Goal: Information Seeking & Learning: Learn about a topic

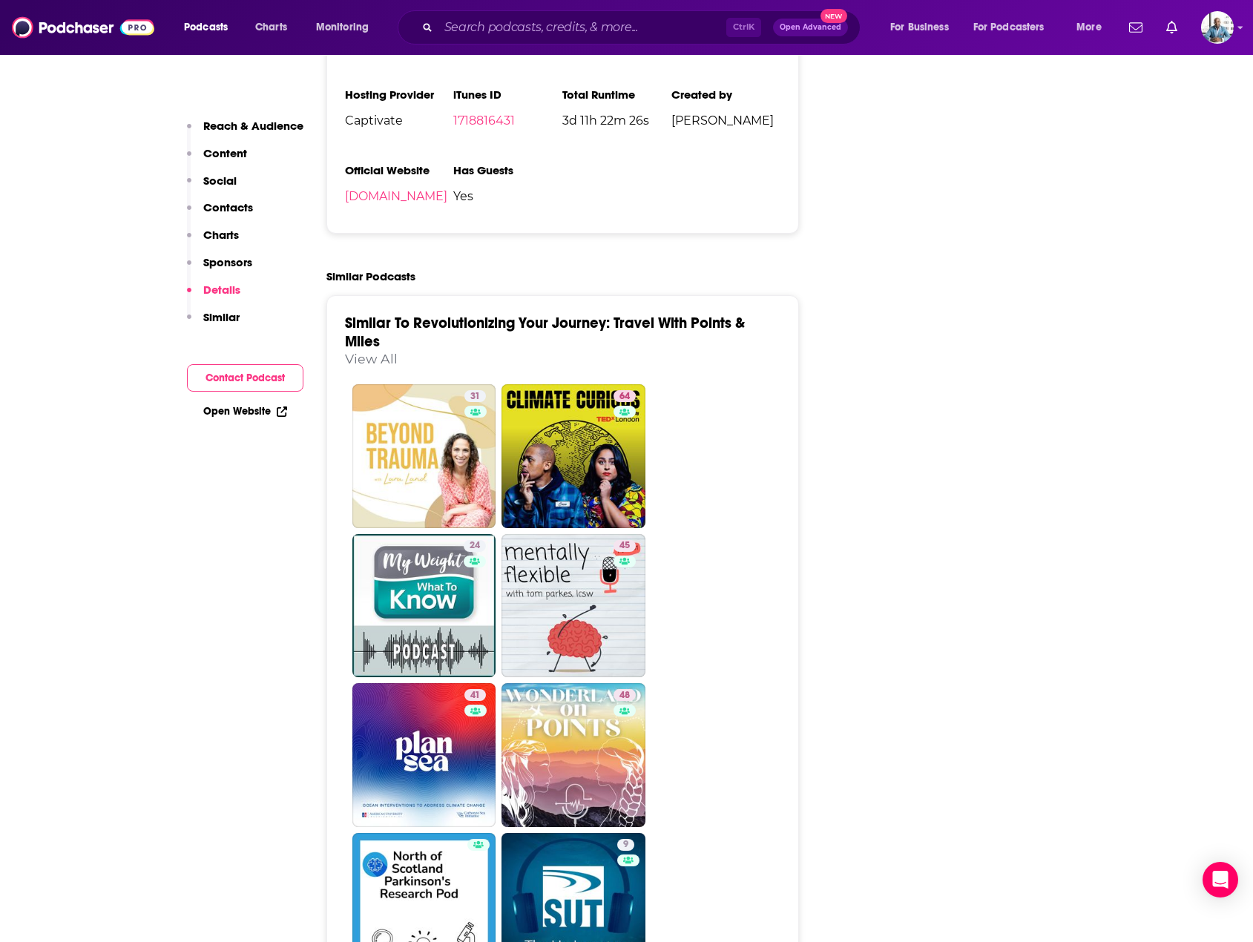
scroll to position [2300, 0]
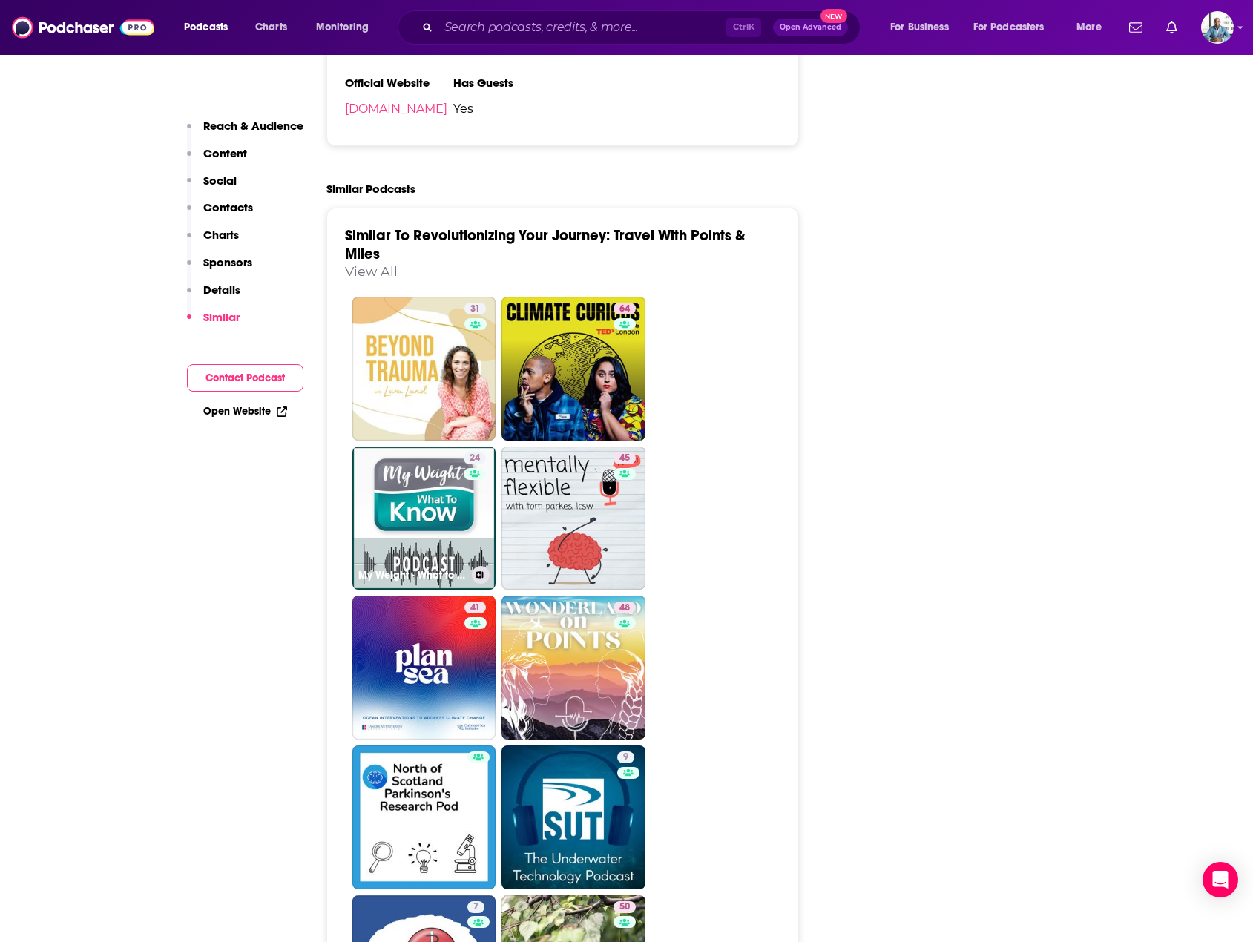
click at [418, 447] on link "24 My Weight - What to Know Podcast" at bounding box center [424, 519] width 144 height 144
type input "[URL][DOMAIN_NAME]"
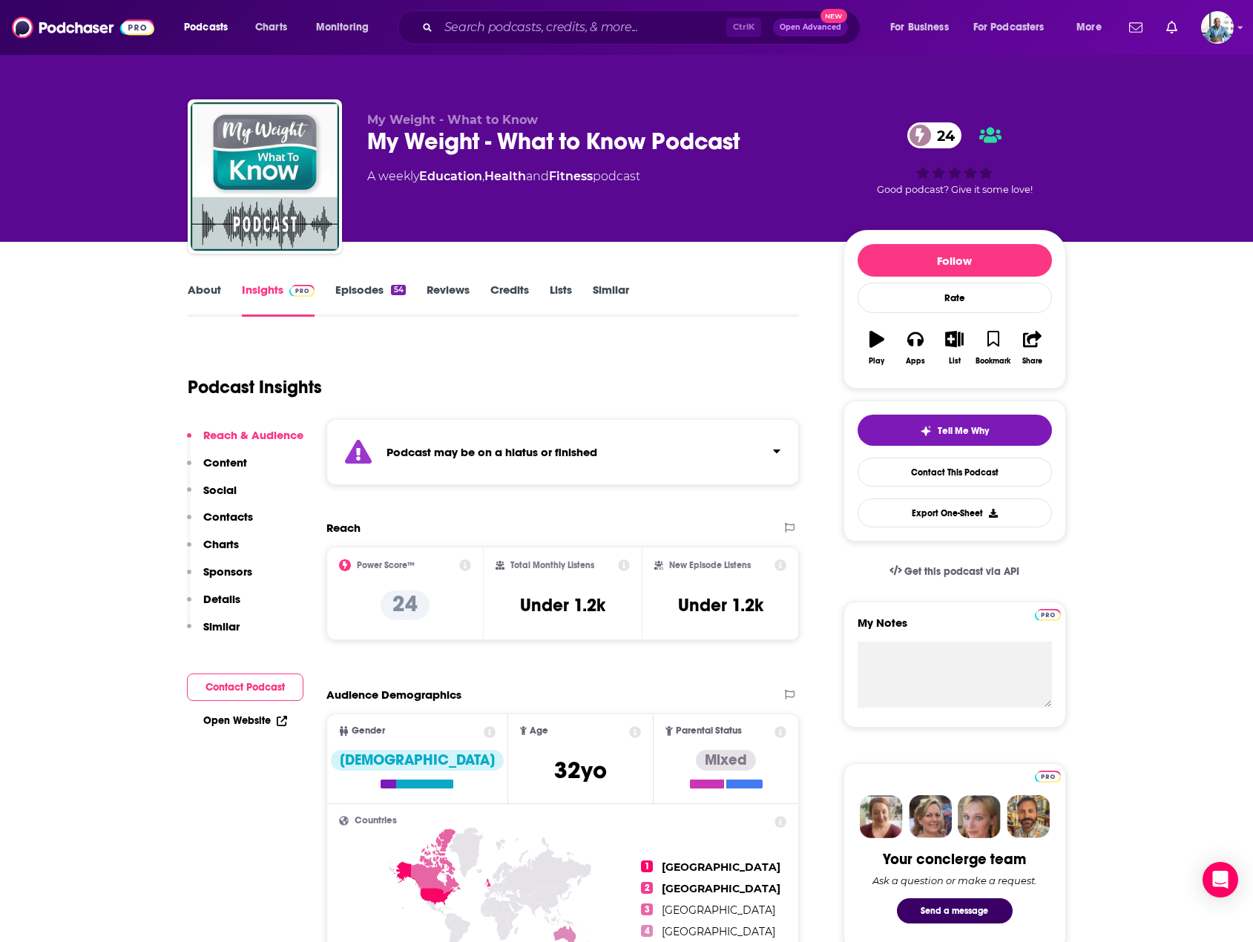
click at [360, 283] on link "Episodes 54" at bounding box center [370, 300] width 70 height 34
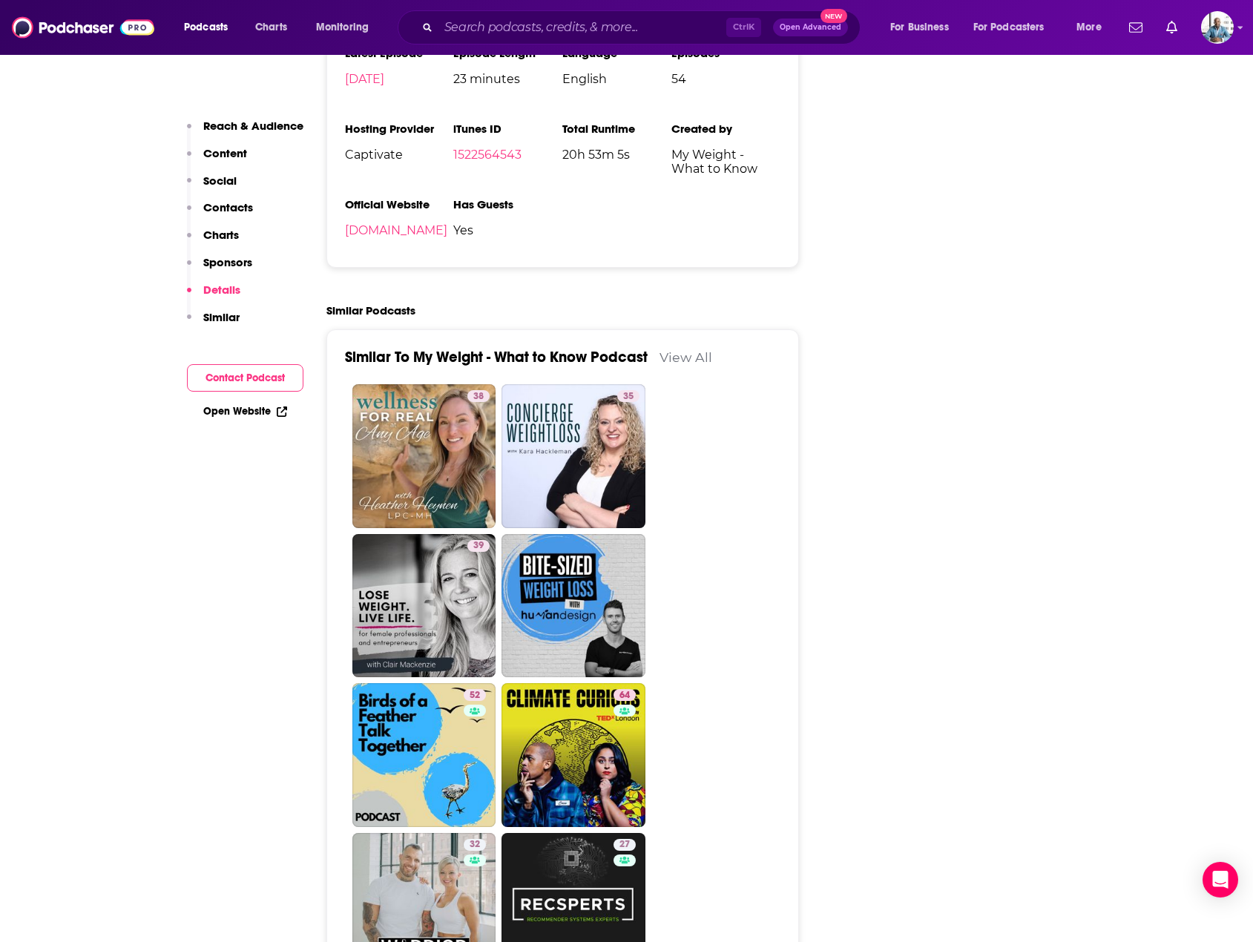
scroll to position [2003, 0]
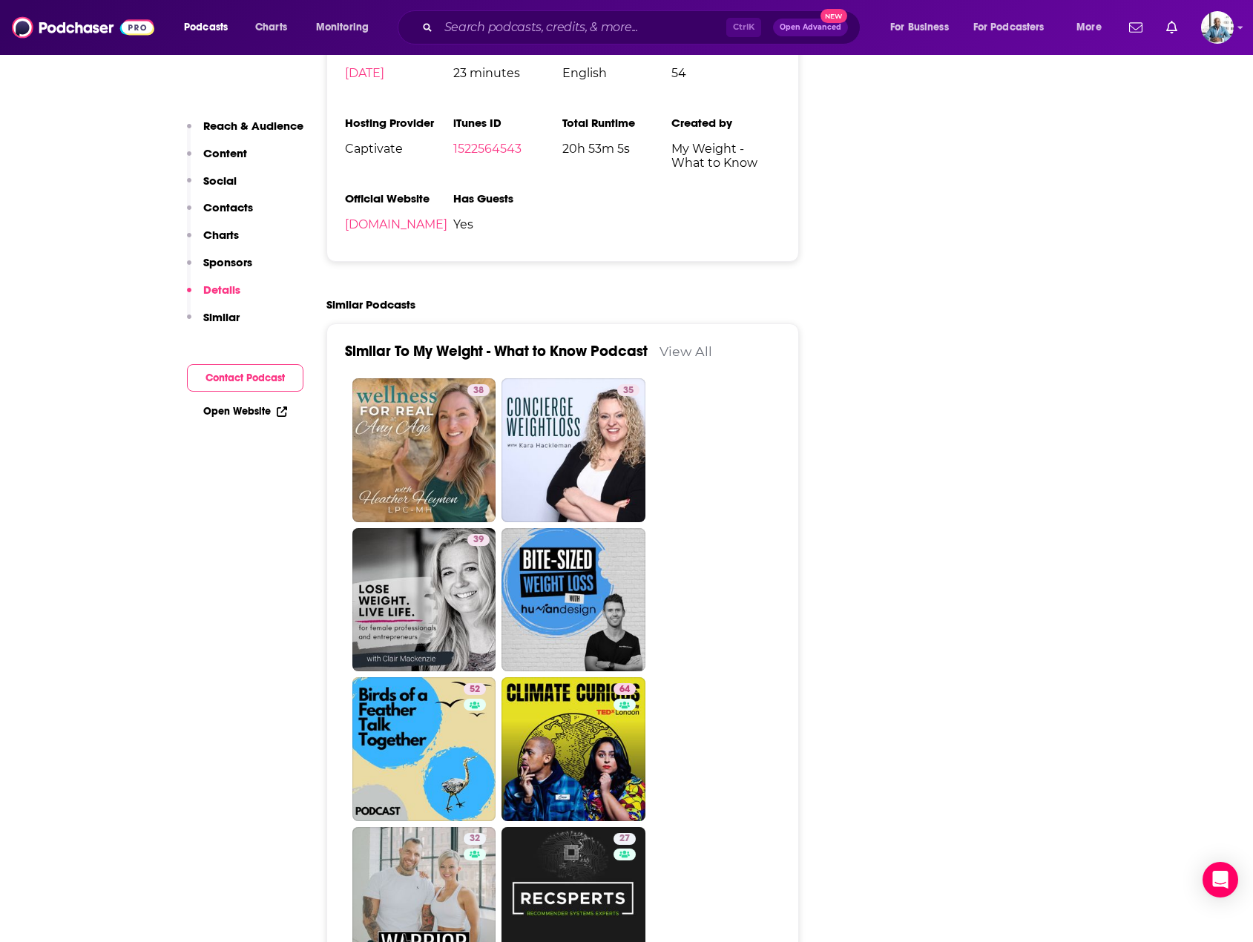
type input "[URL][DOMAIN_NAME]"
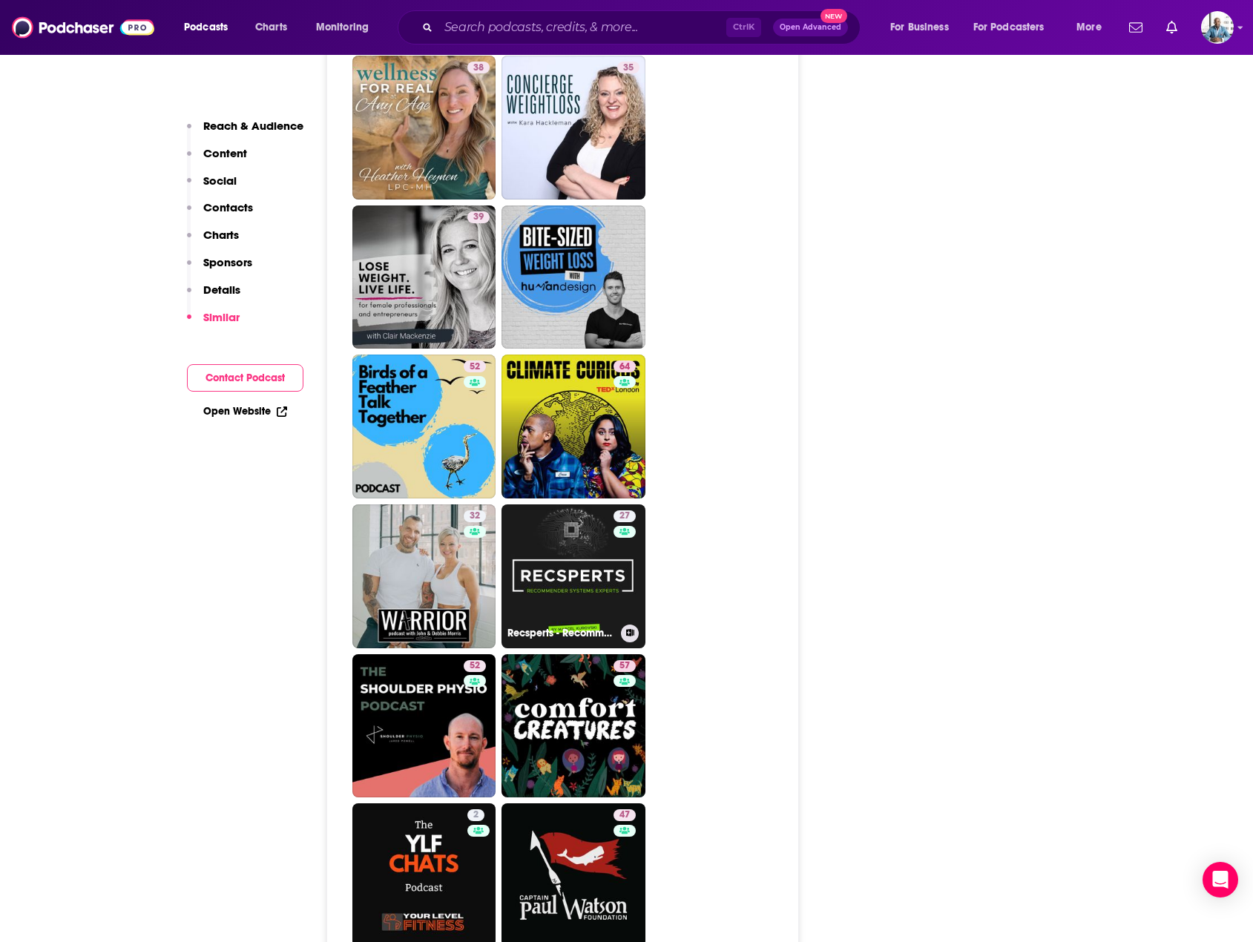
scroll to position [2596, 0]
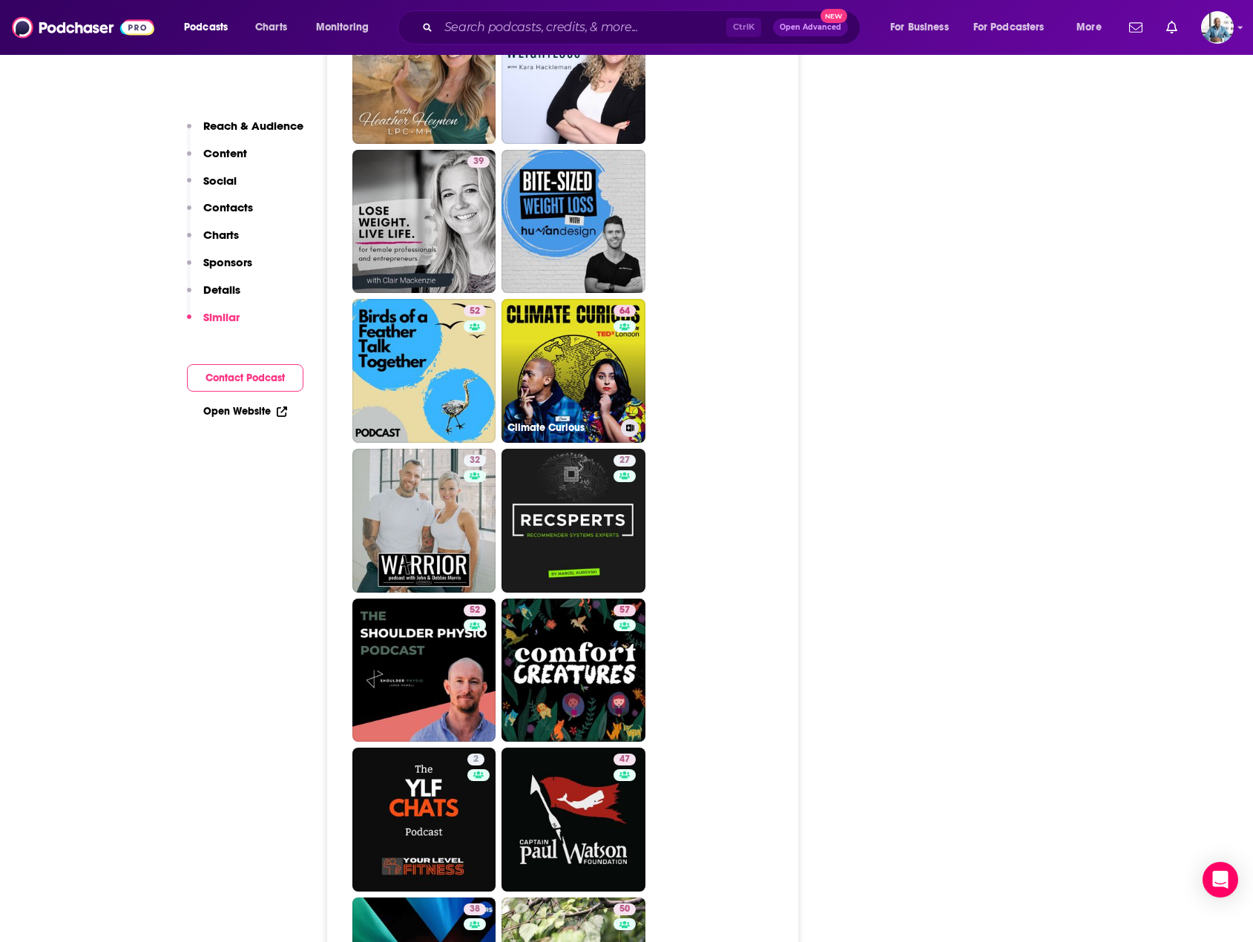
click at [559, 299] on link "64 Climate Curious" at bounding box center [573, 371] width 144 height 144
type input "[URL][DOMAIN_NAME]"
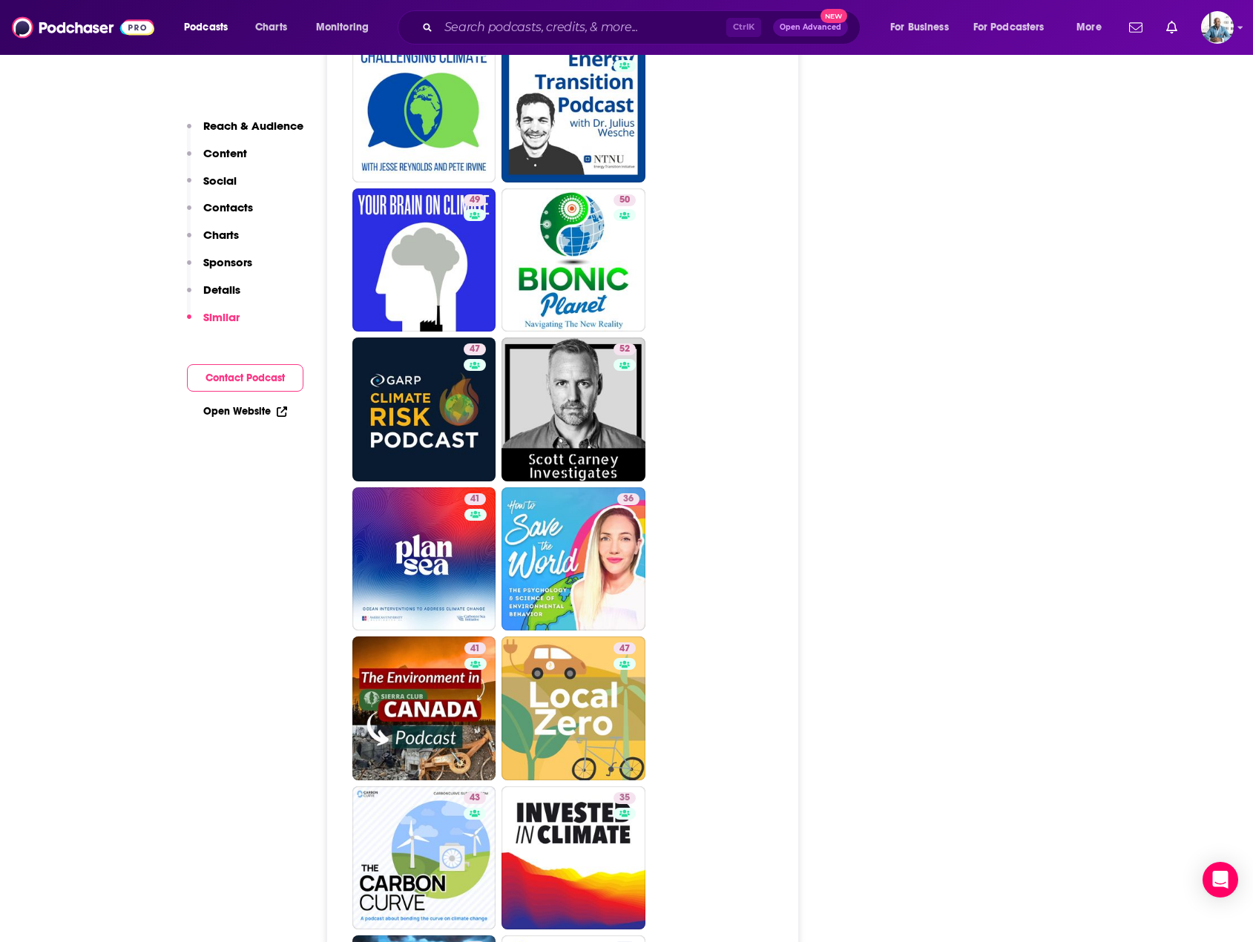
scroll to position [3561, 0]
